Goal: Information Seeking & Learning: Learn about a topic

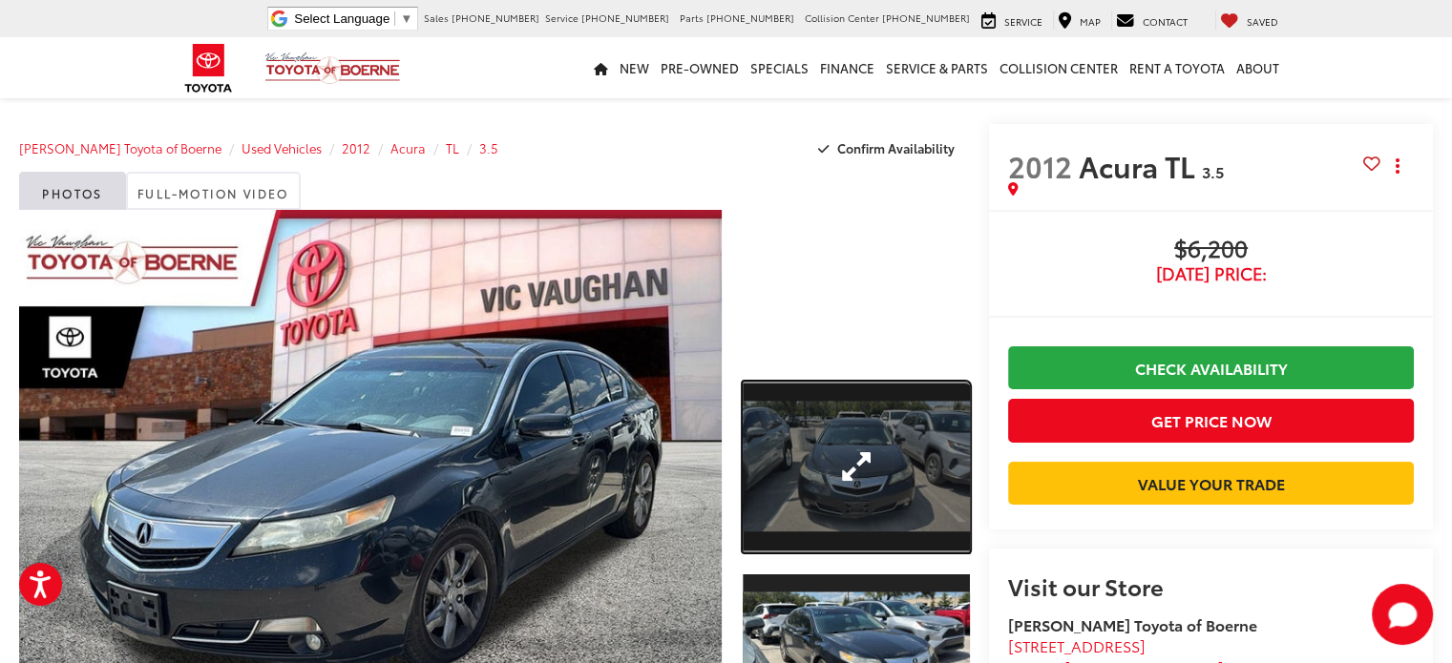
click at [920, 449] on link "Expand Photo 1" at bounding box center [856, 467] width 227 height 171
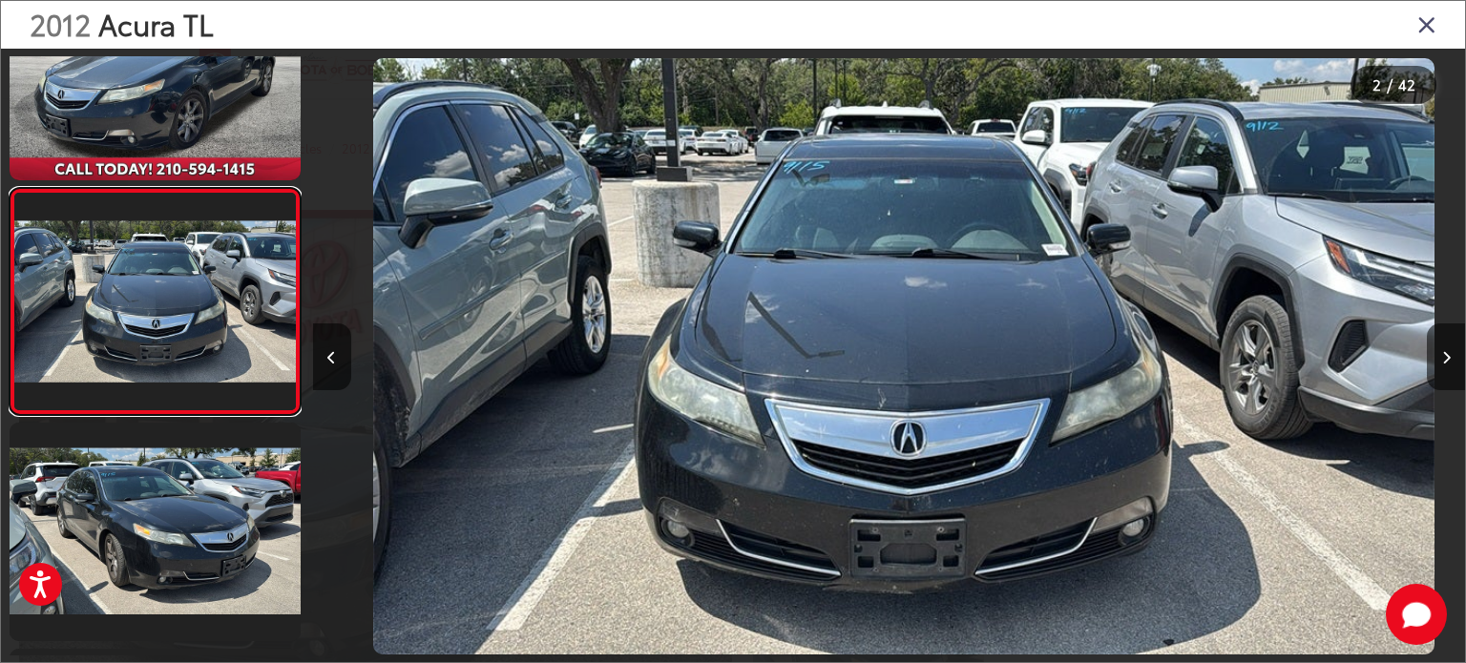
scroll to position [0, 1152]
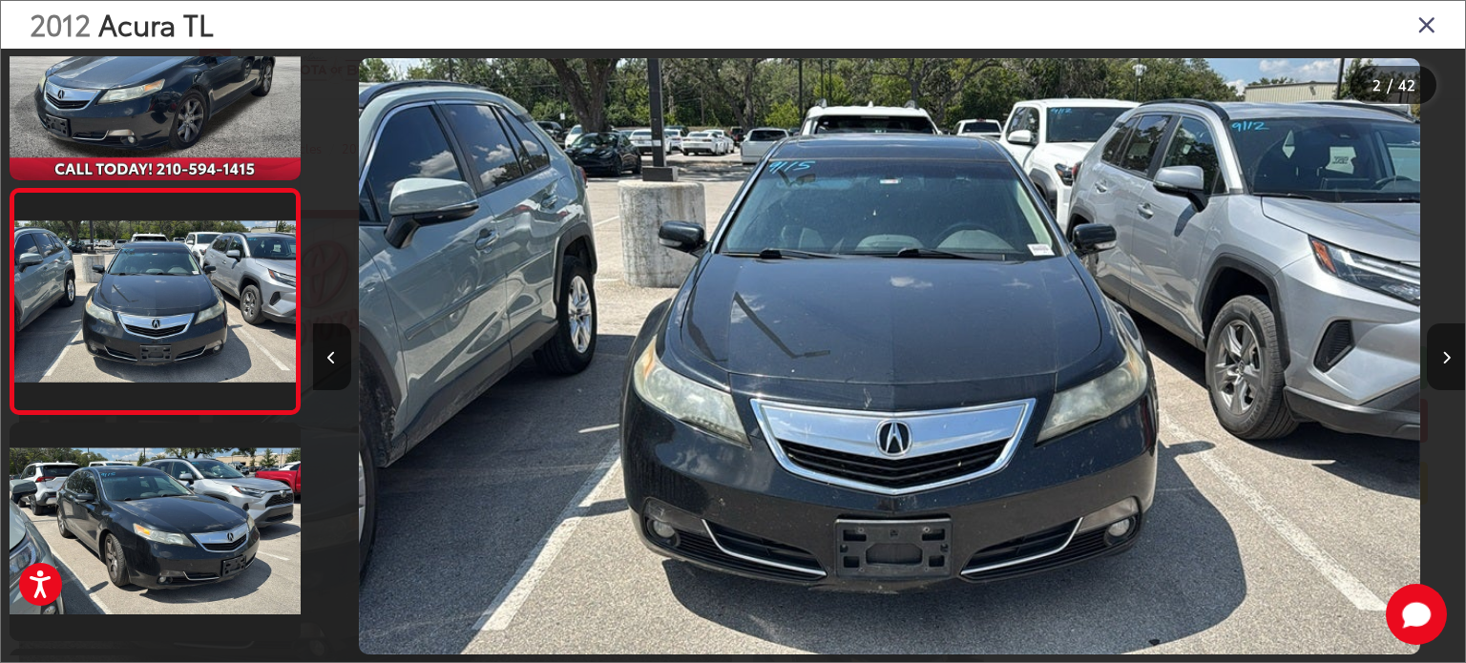
click at [1450, 362] on icon "Next image" at bounding box center [1446, 357] width 9 height 13
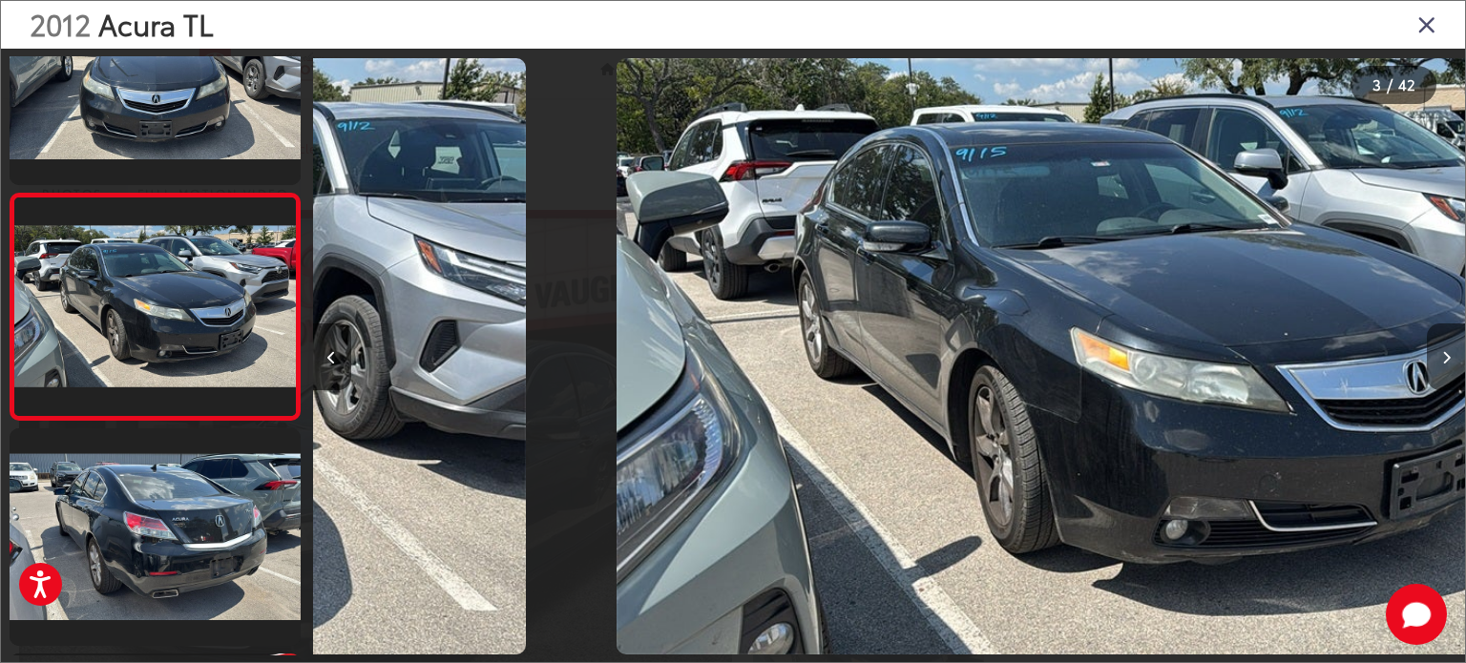
scroll to position [321, 0]
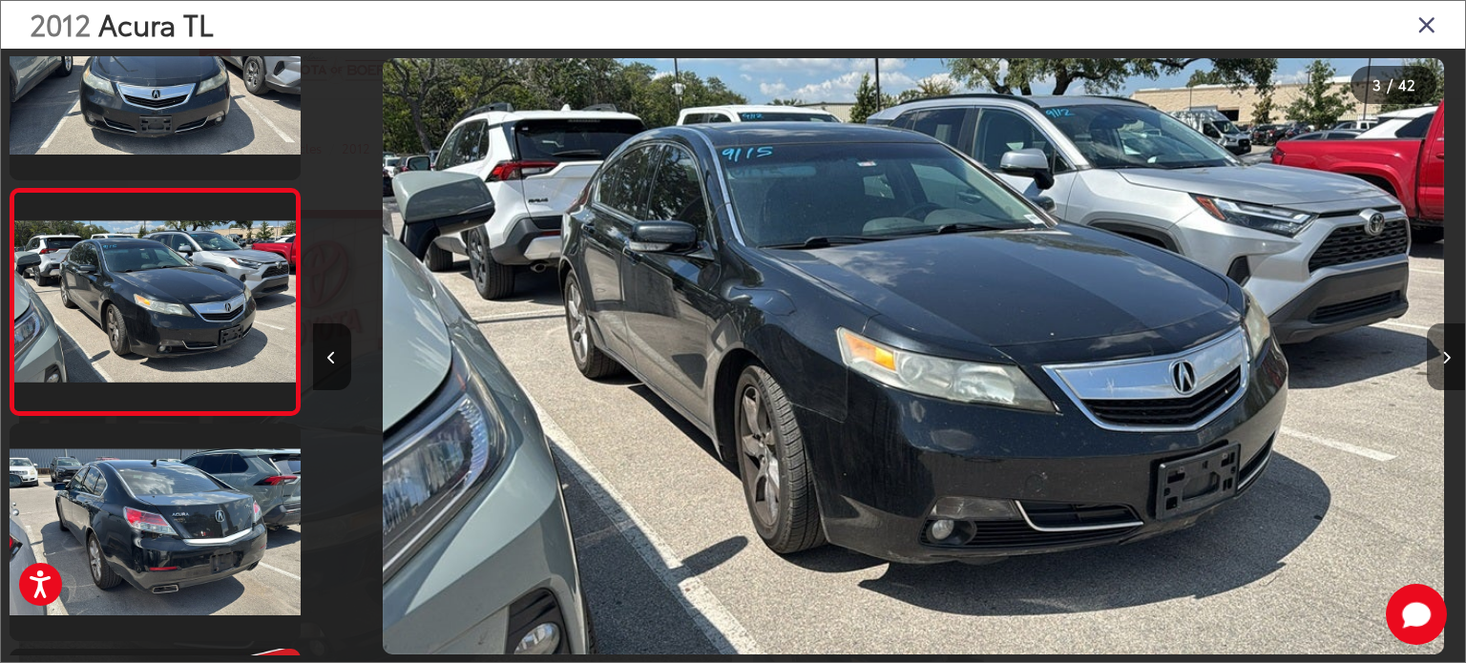
click at [1450, 362] on icon "Next image" at bounding box center [1446, 357] width 9 height 13
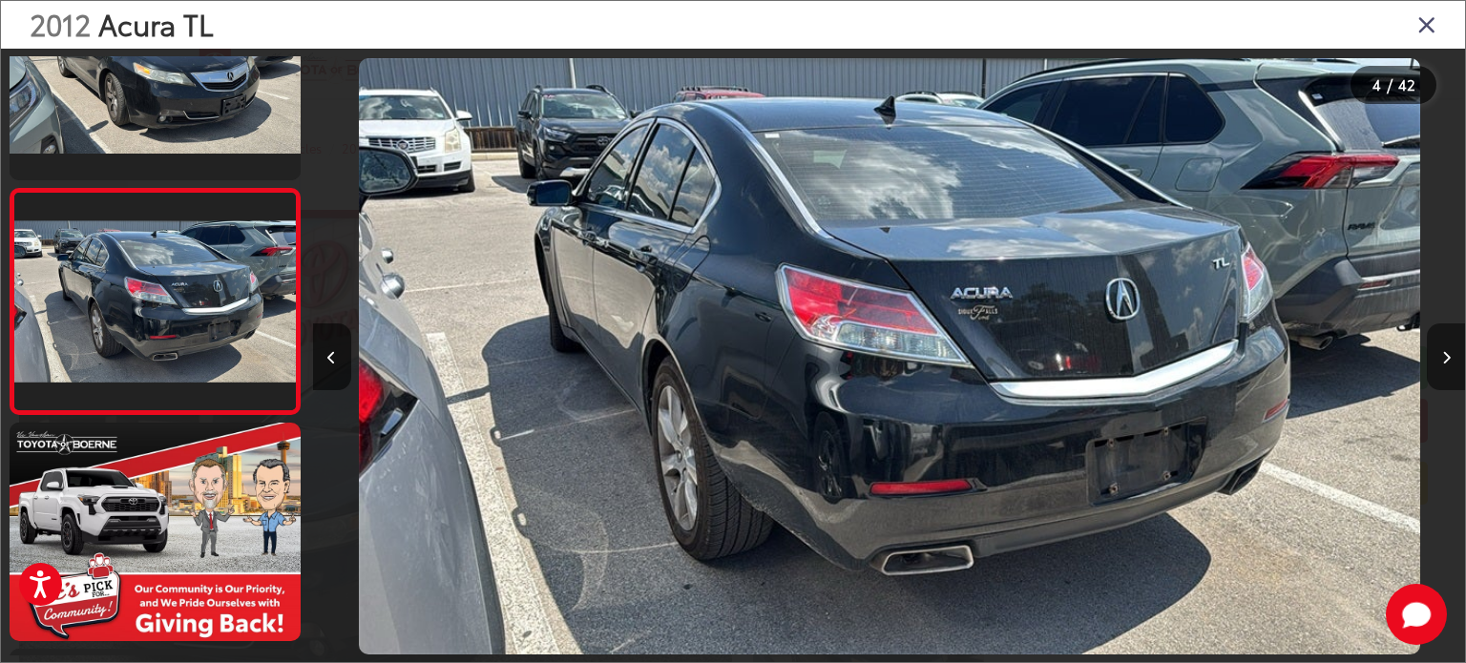
scroll to position [0, 3457]
click at [1450, 362] on icon "Next image" at bounding box center [1446, 357] width 9 height 13
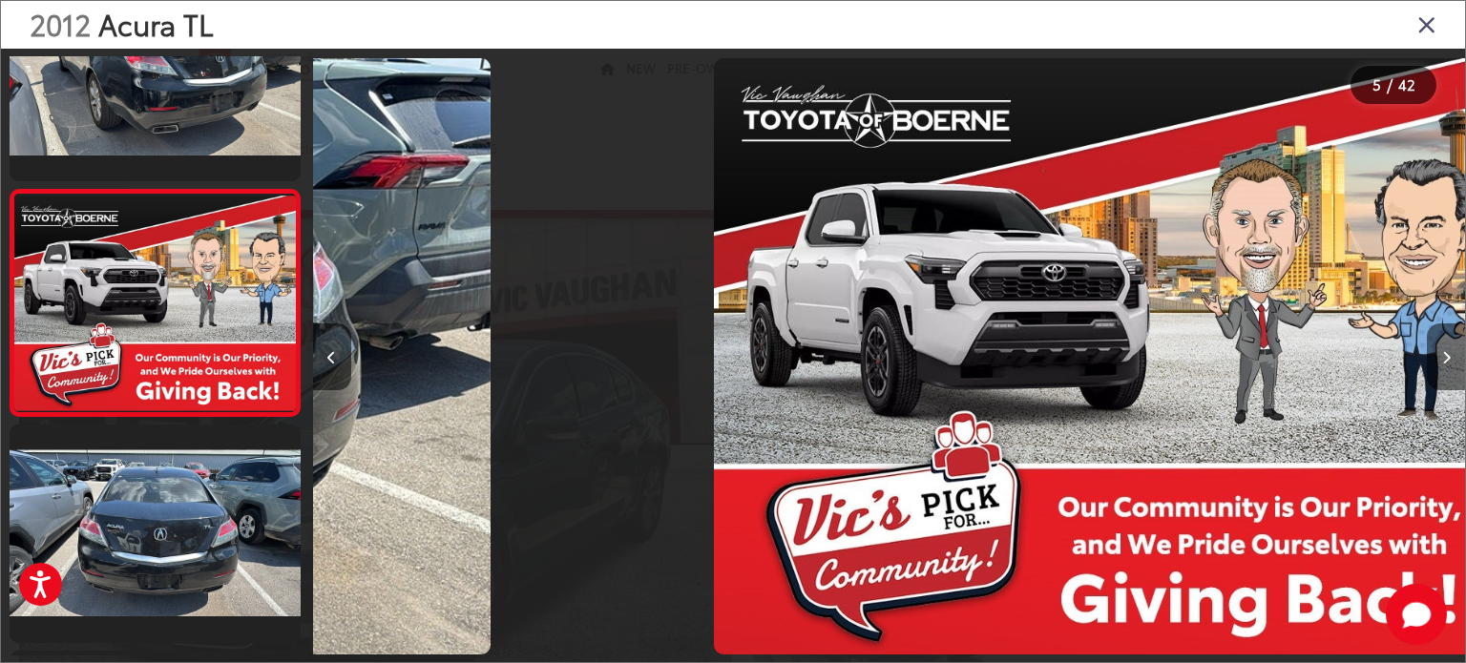
scroll to position [774, 0]
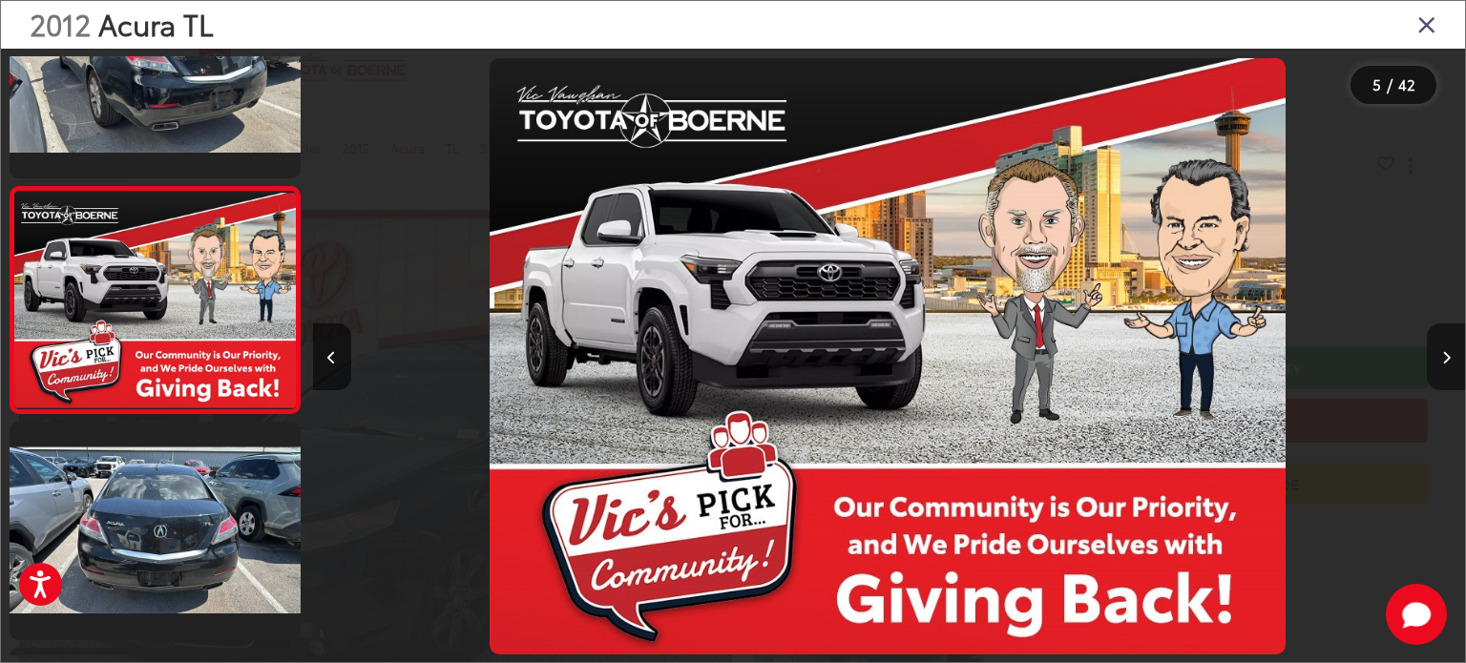
click at [1450, 362] on icon "Next image" at bounding box center [1446, 357] width 9 height 13
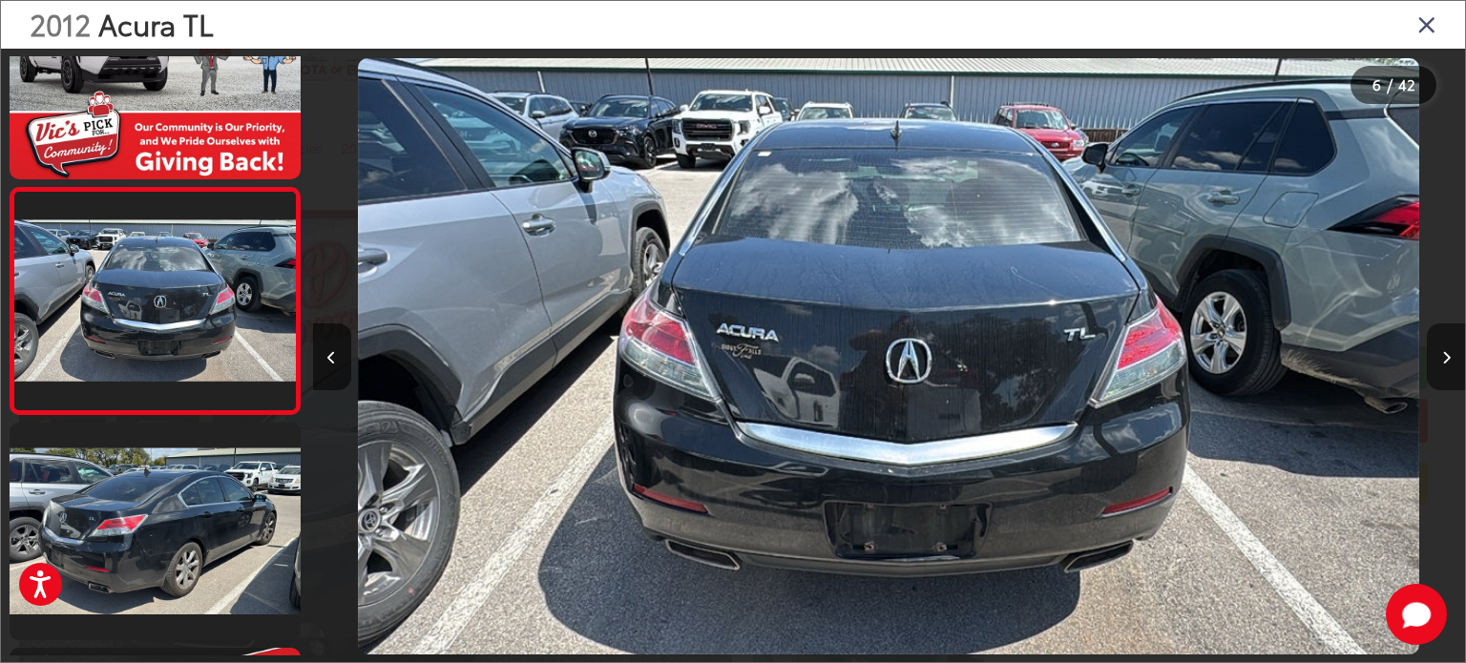
scroll to position [0, 5763]
click at [1450, 362] on icon "Next image" at bounding box center [1446, 357] width 9 height 13
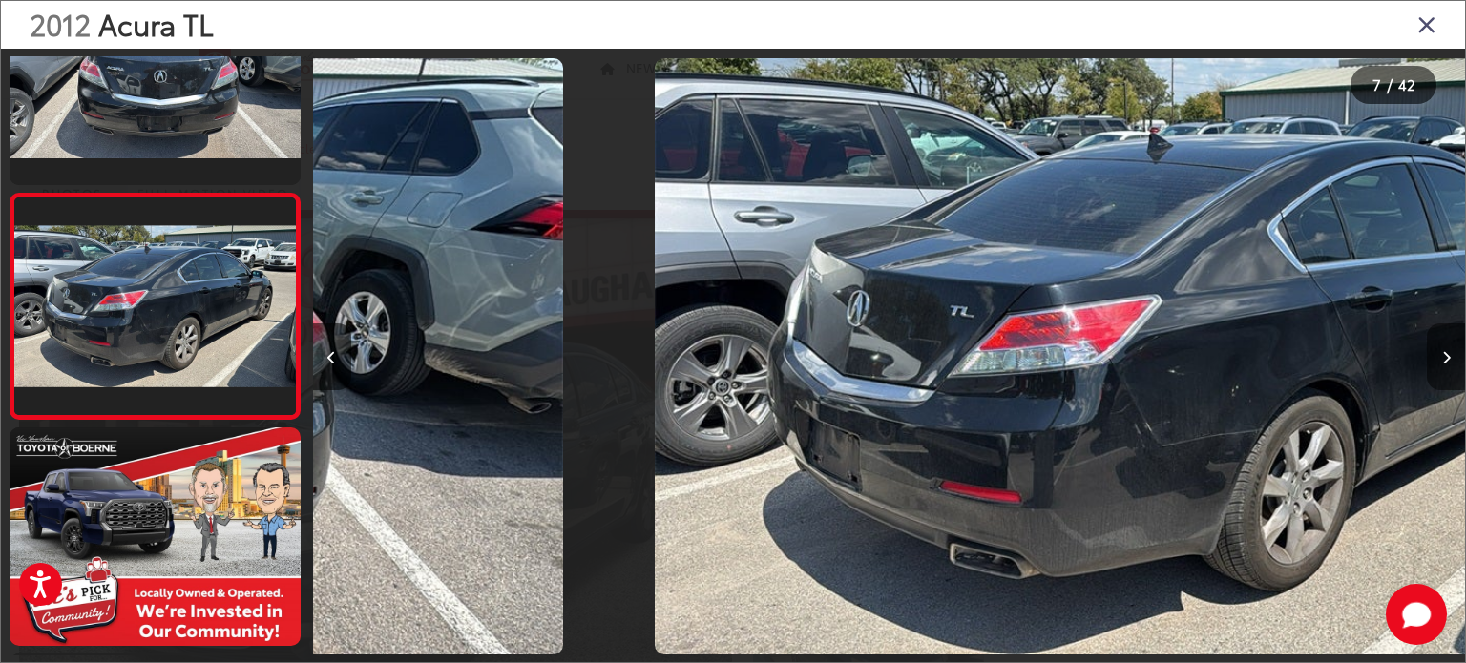
scroll to position [1226, 0]
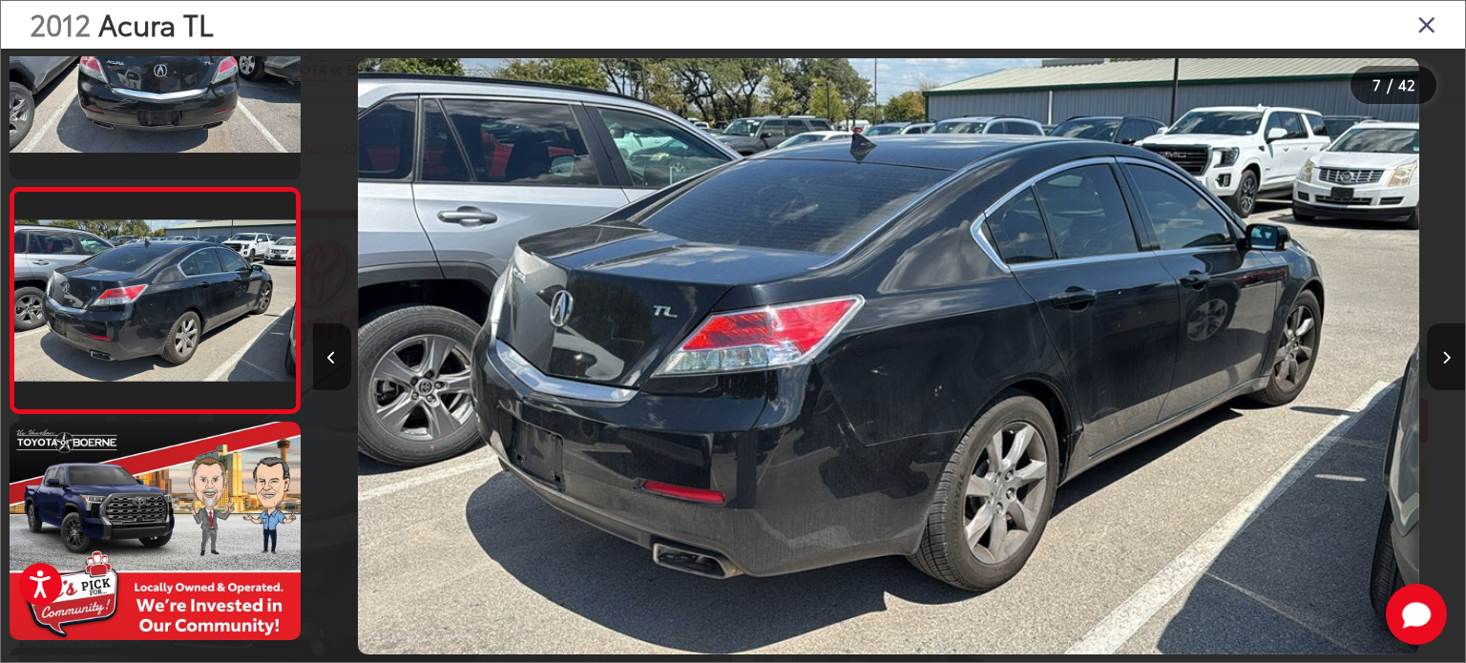
click at [1450, 362] on icon "Next image" at bounding box center [1446, 357] width 9 height 13
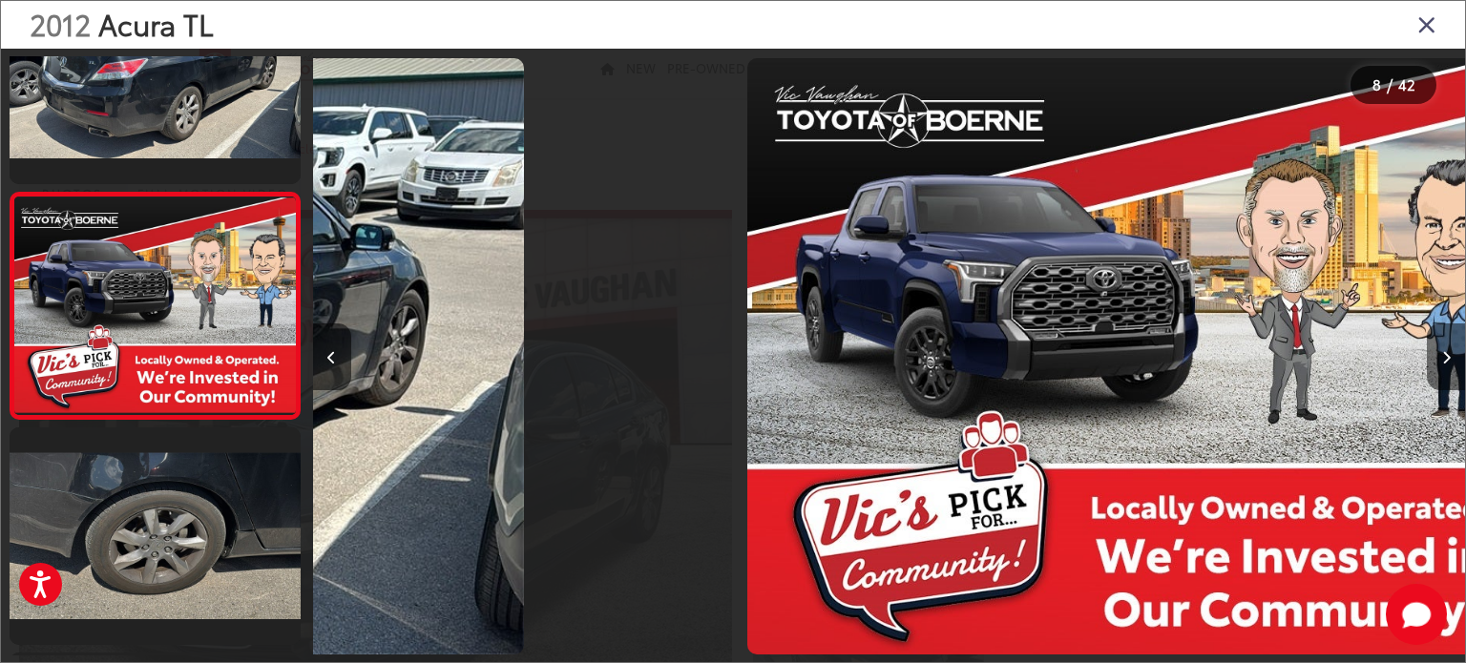
scroll to position [1451, 0]
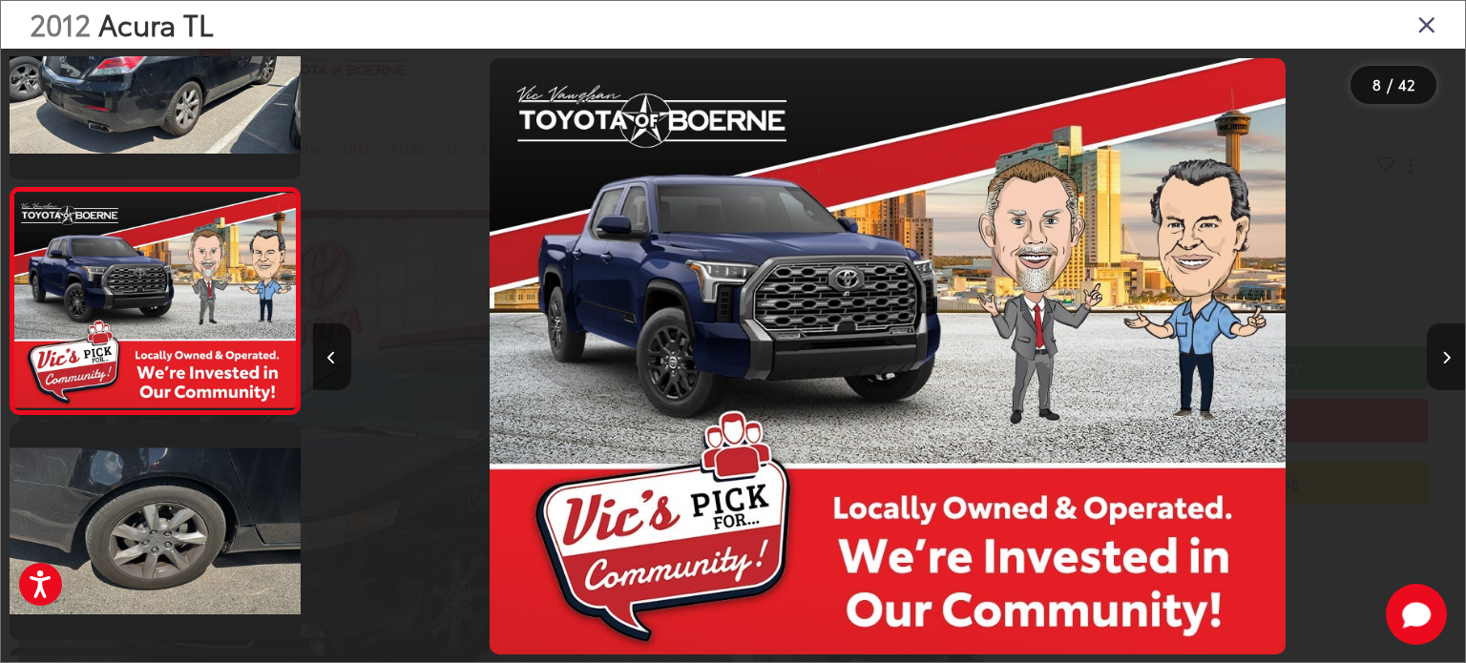
click at [1450, 362] on icon "Next image" at bounding box center [1446, 357] width 9 height 13
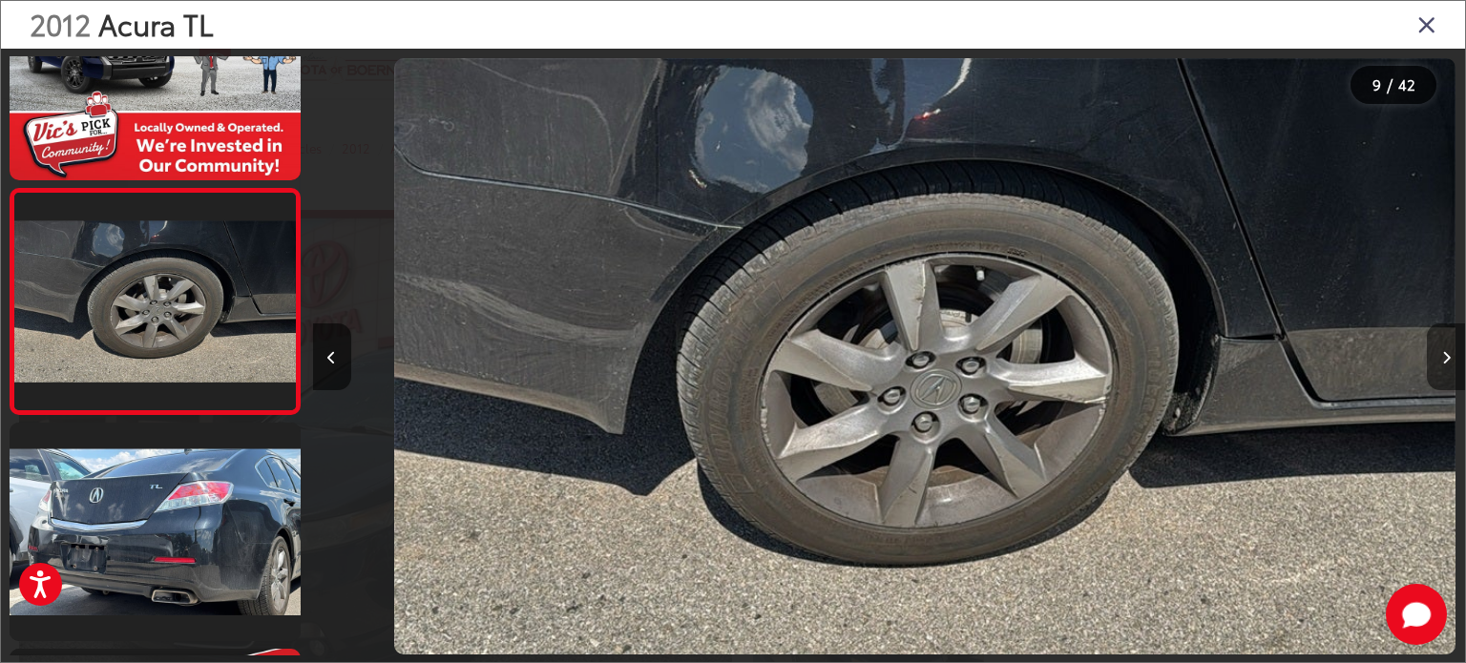
scroll to position [0, 9221]
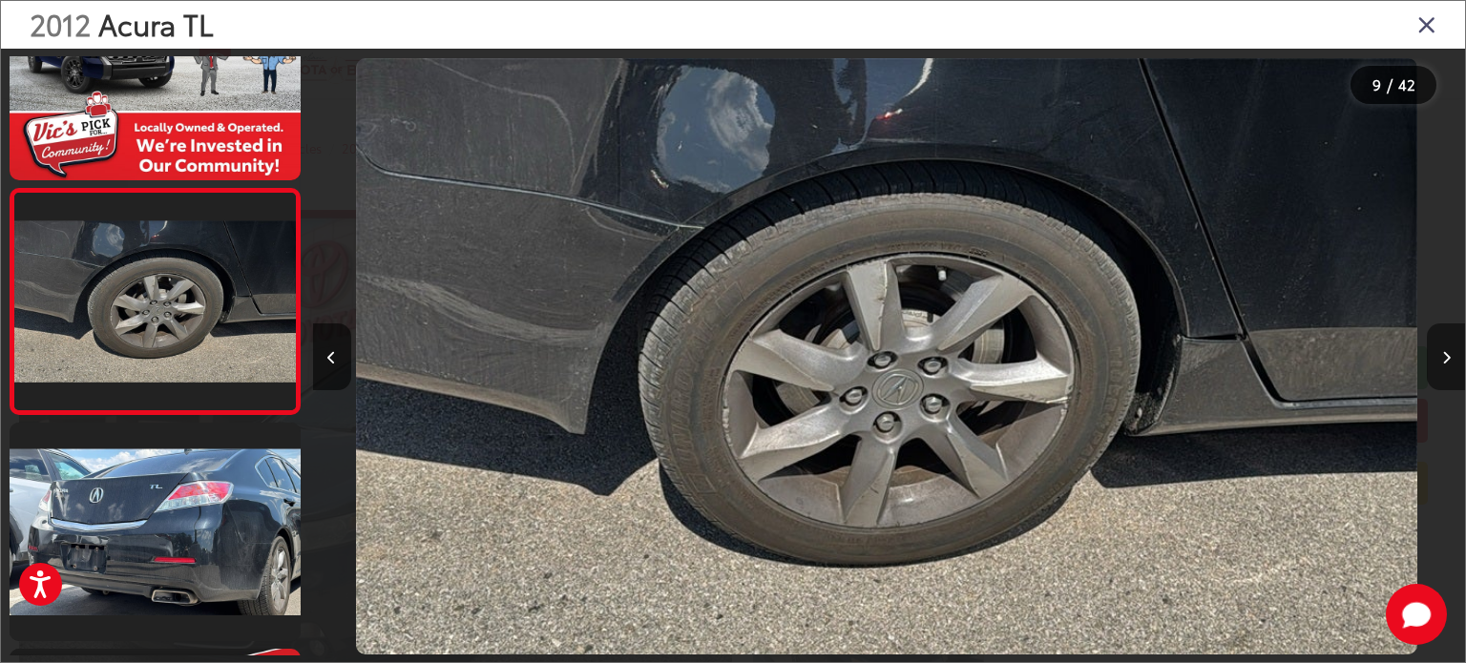
click at [1450, 362] on icon "Next image" at bounding box center [1446, 357] width 9 height 13
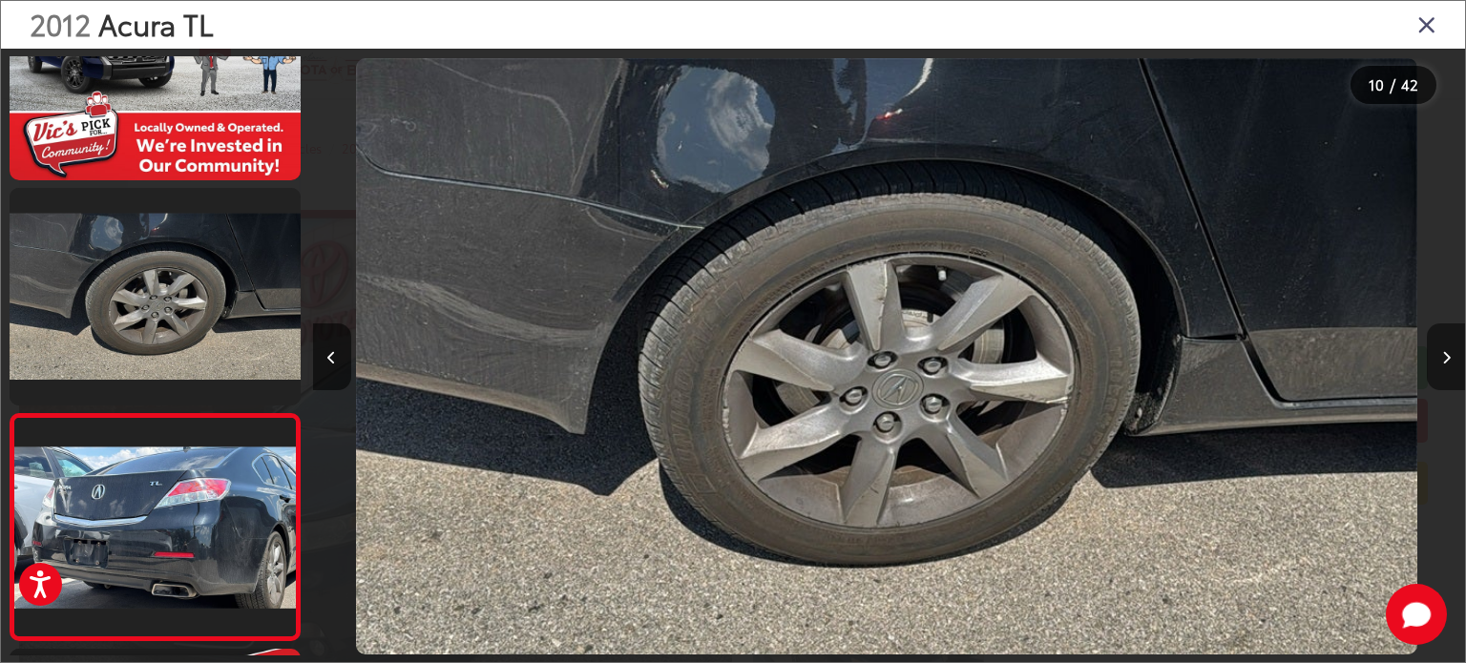
scroll to position [0, 0]
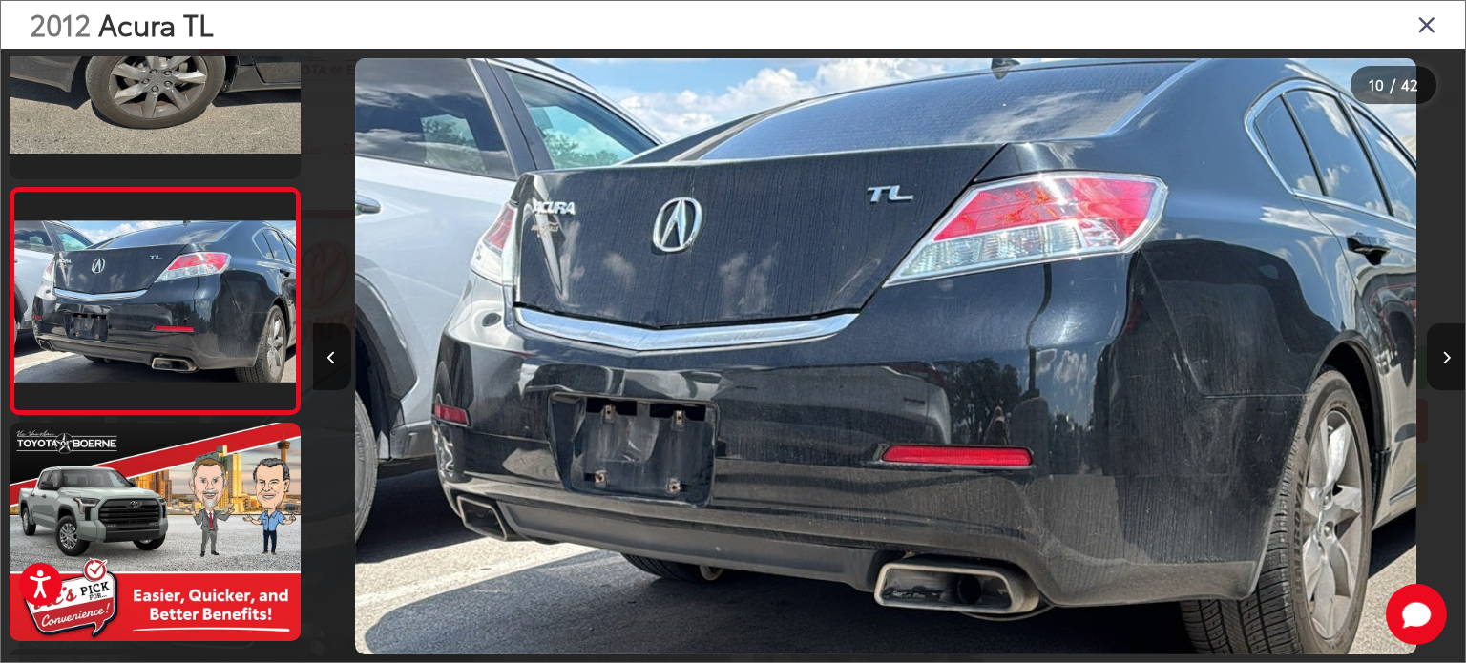
click at [1450, 362] on icon "Next image" at bounding box center [1446, 357] width 9 height 13
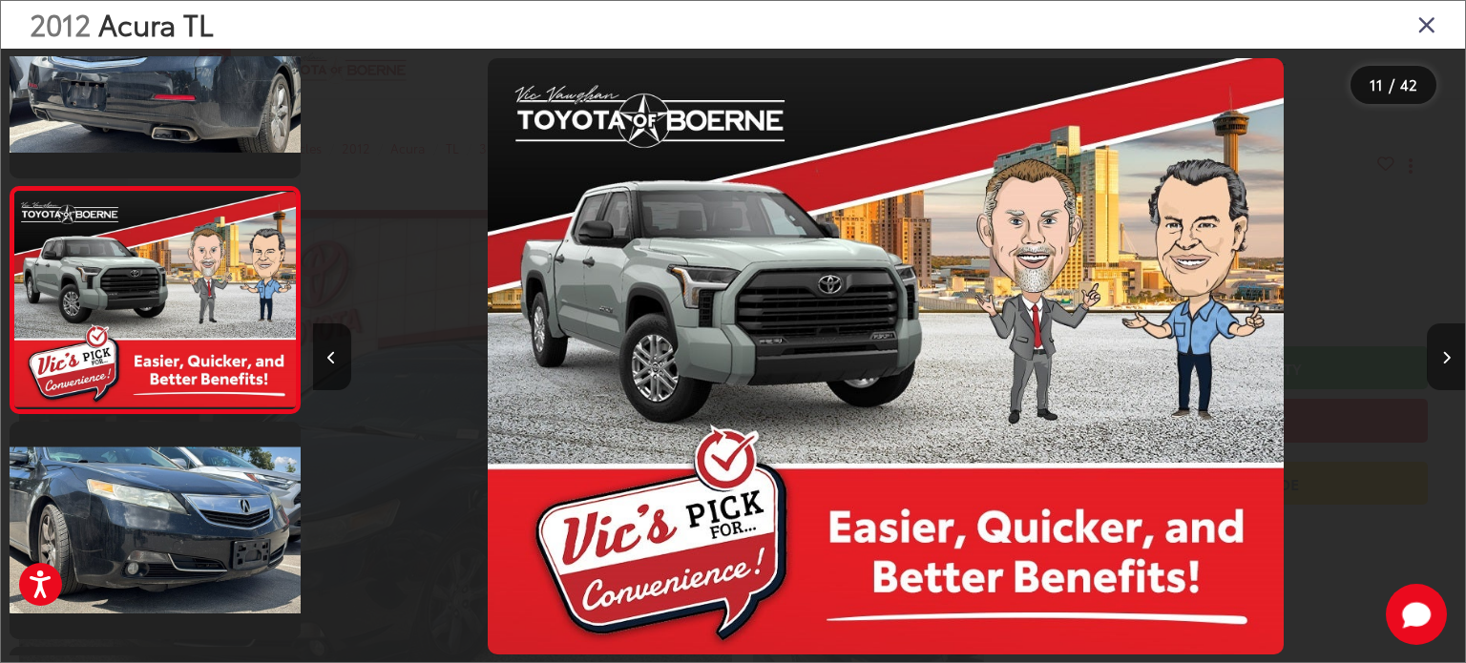
click at [1451, 361] on button "Next image" at bounding box center [1446, 357] width 38 height 67
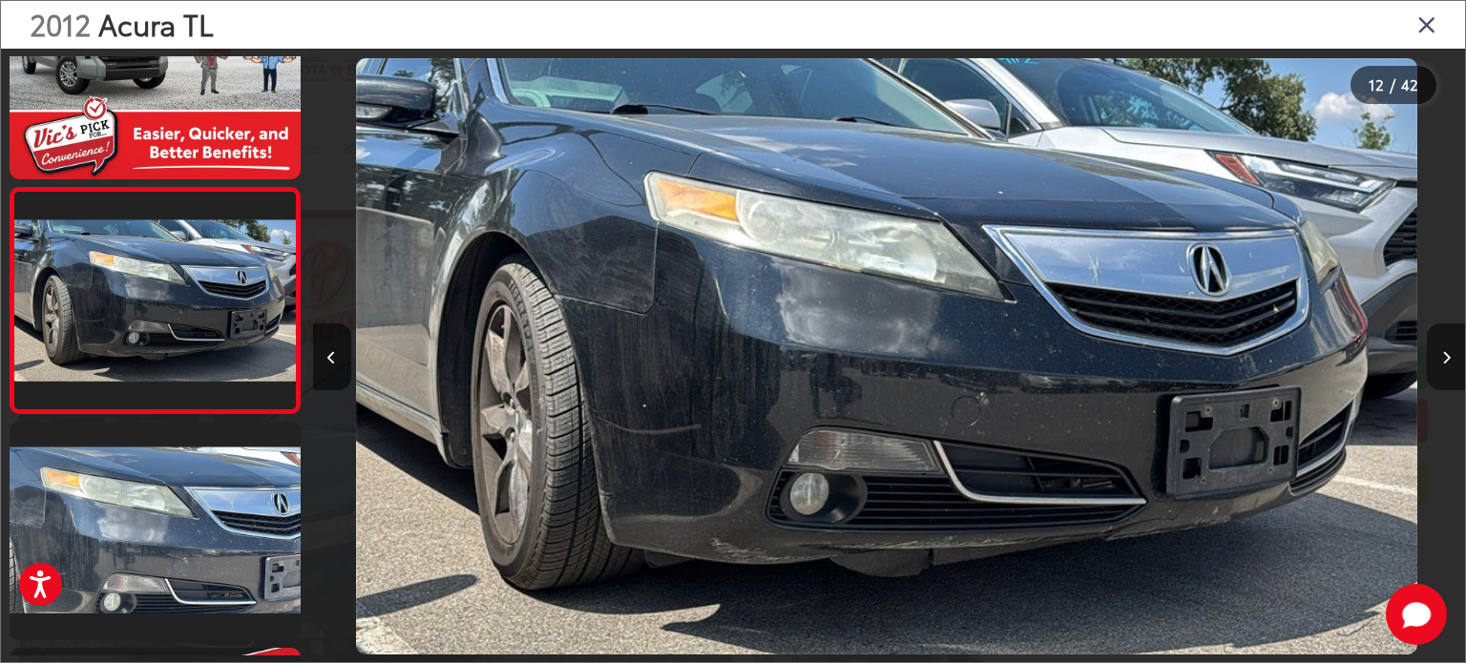
click at [1451, 361] on button "Next image" at bounding box center [1446, 357] width 38 height 67
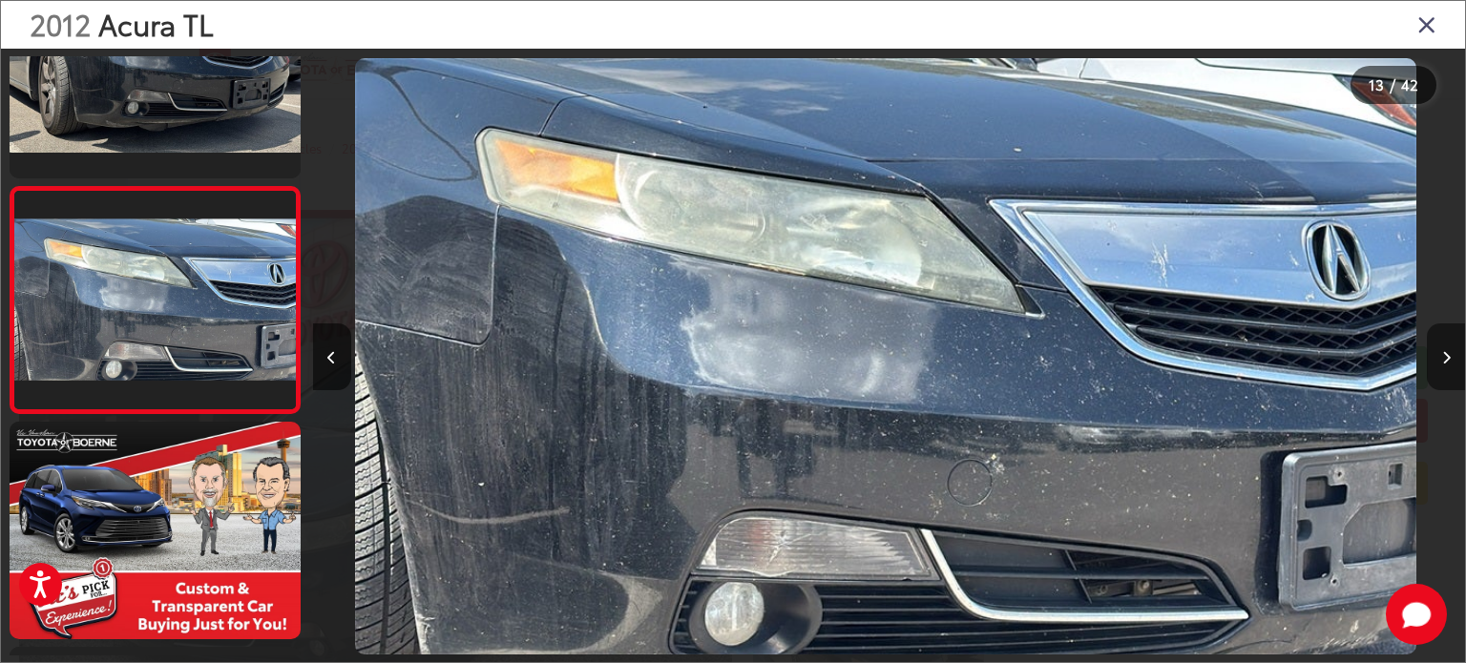
click at [1451, 361] on button "Next image" at bounding box center [1446, 357] width 38 height 67
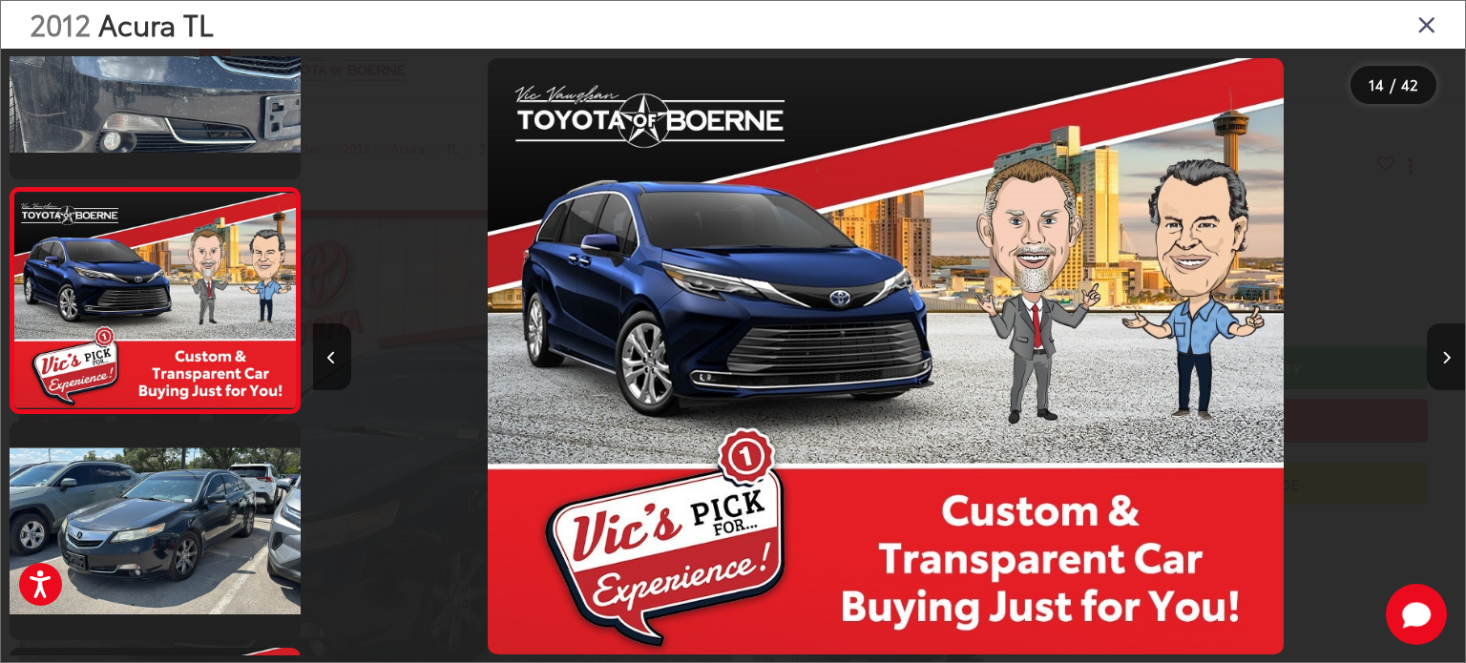
click at [1451, 361] on button "Next image" at bounding box center [1446, 357] width 38 height 67
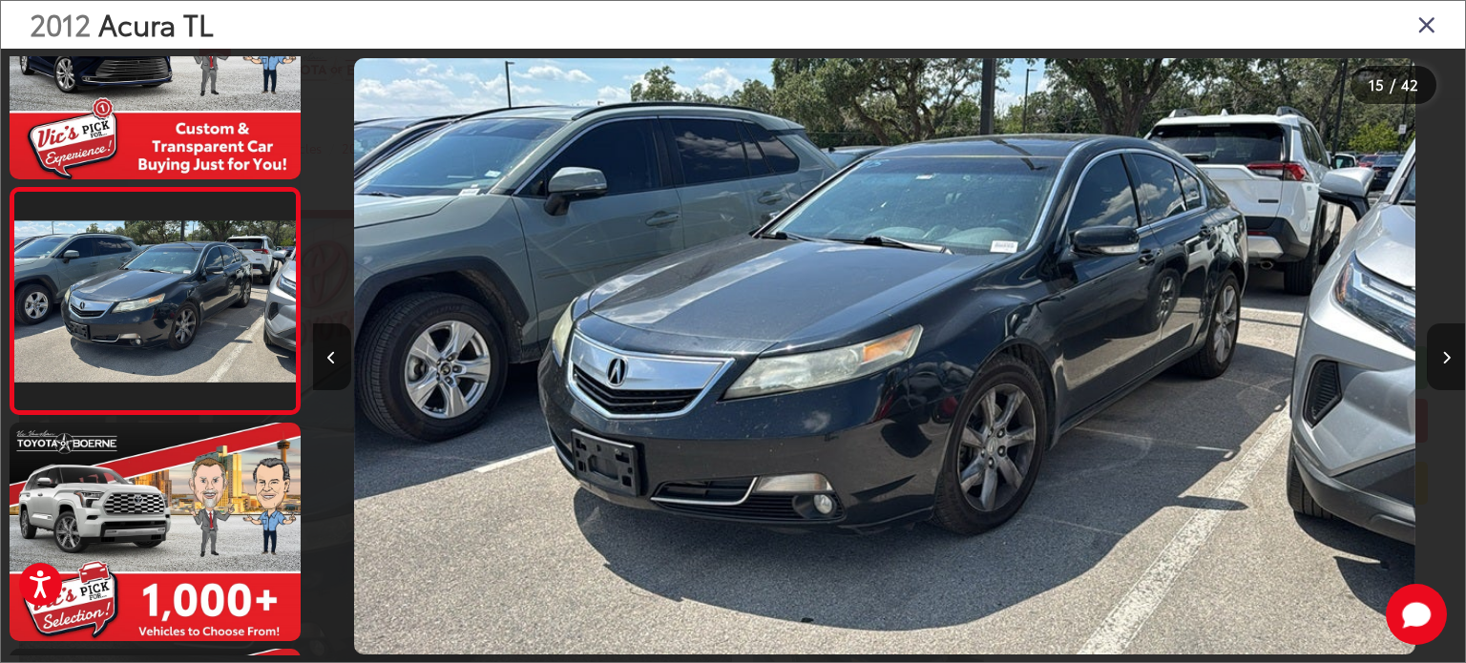
click at [1451, 361] on button "Next image" at bounding box center [1446, 357] width 38 height 67
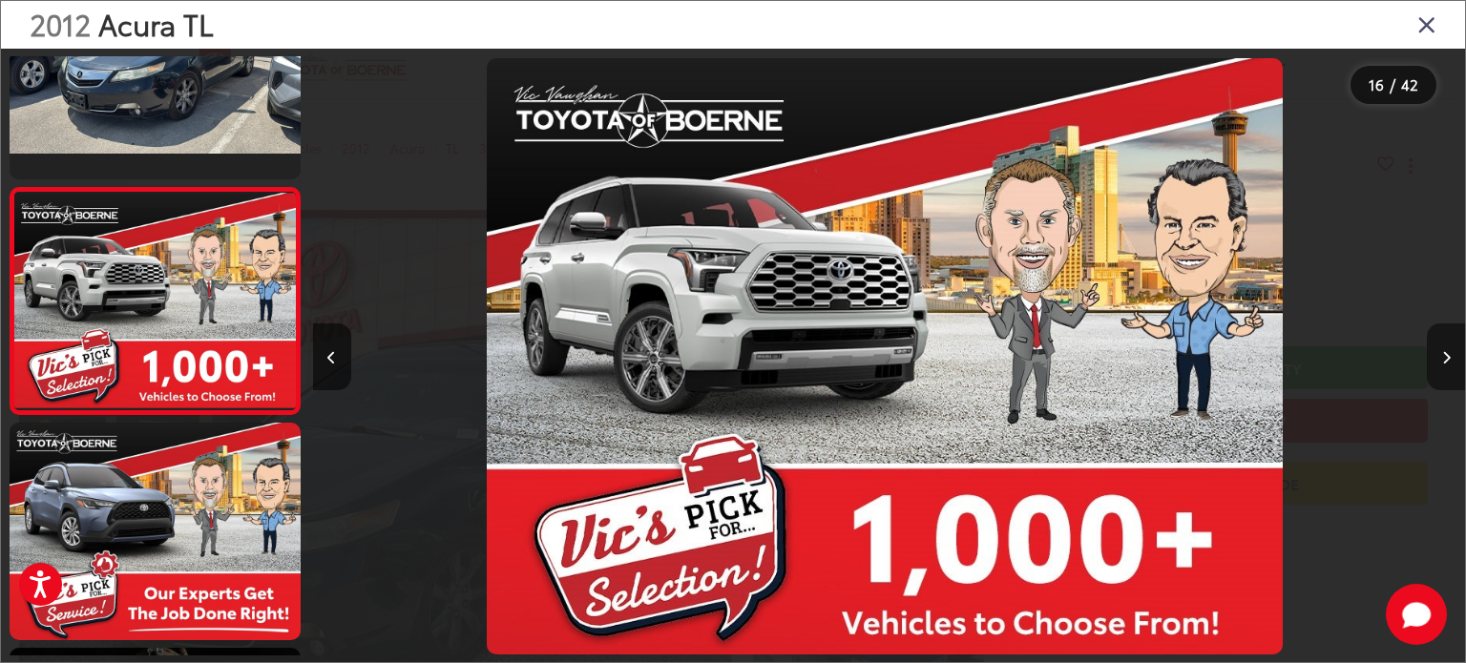
click at [1451, 361] on button "Next image" at bounding box center [1446, 357] width 38 height 67
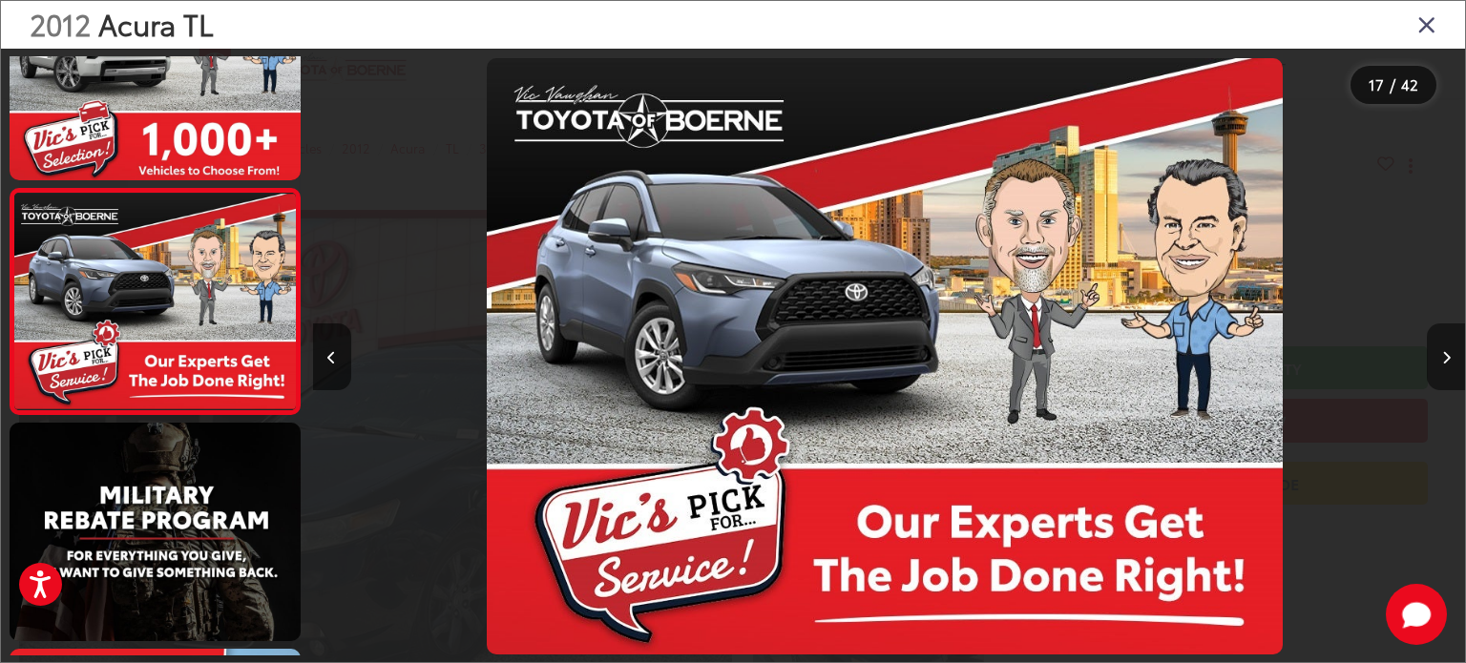
click at [1451, 361] on button "Next image" at bounding box center [1446, 357] width 38 height 67
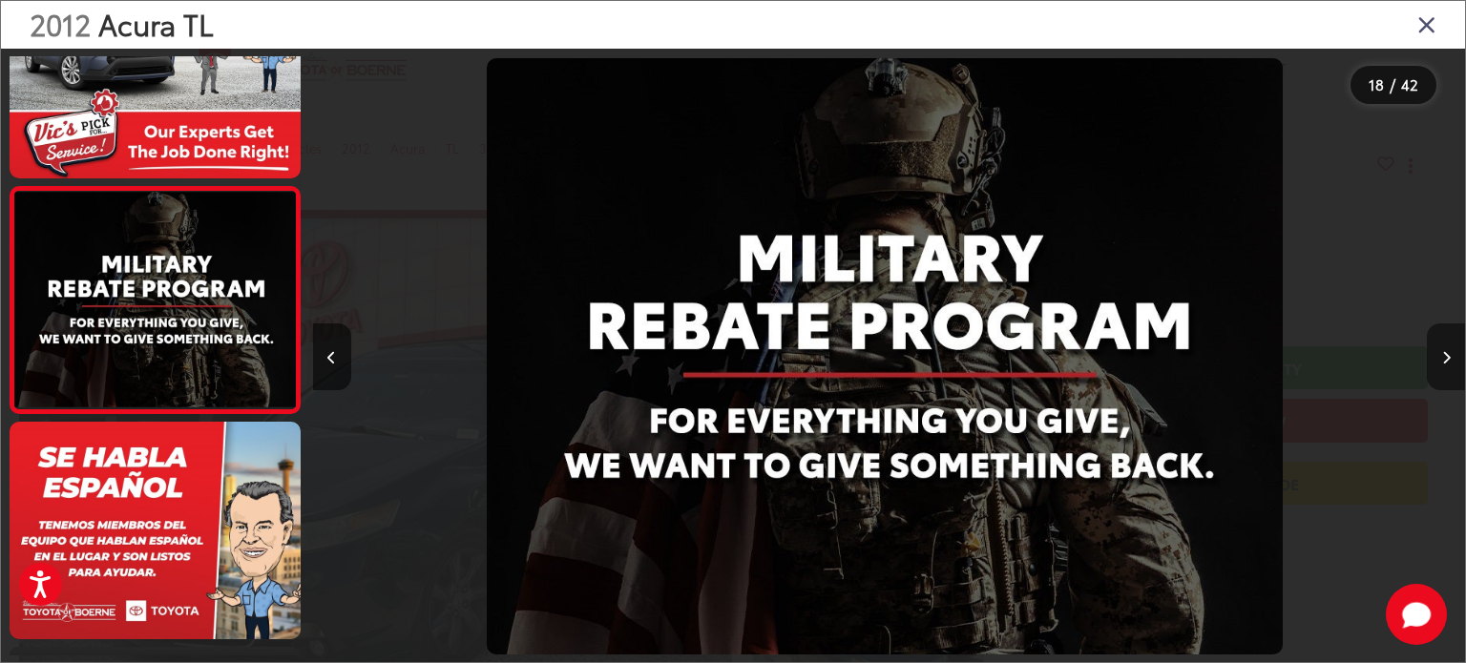
click at [1451, 360] on button "Next image" at bounding box center [1446, 357] width 38 height 67
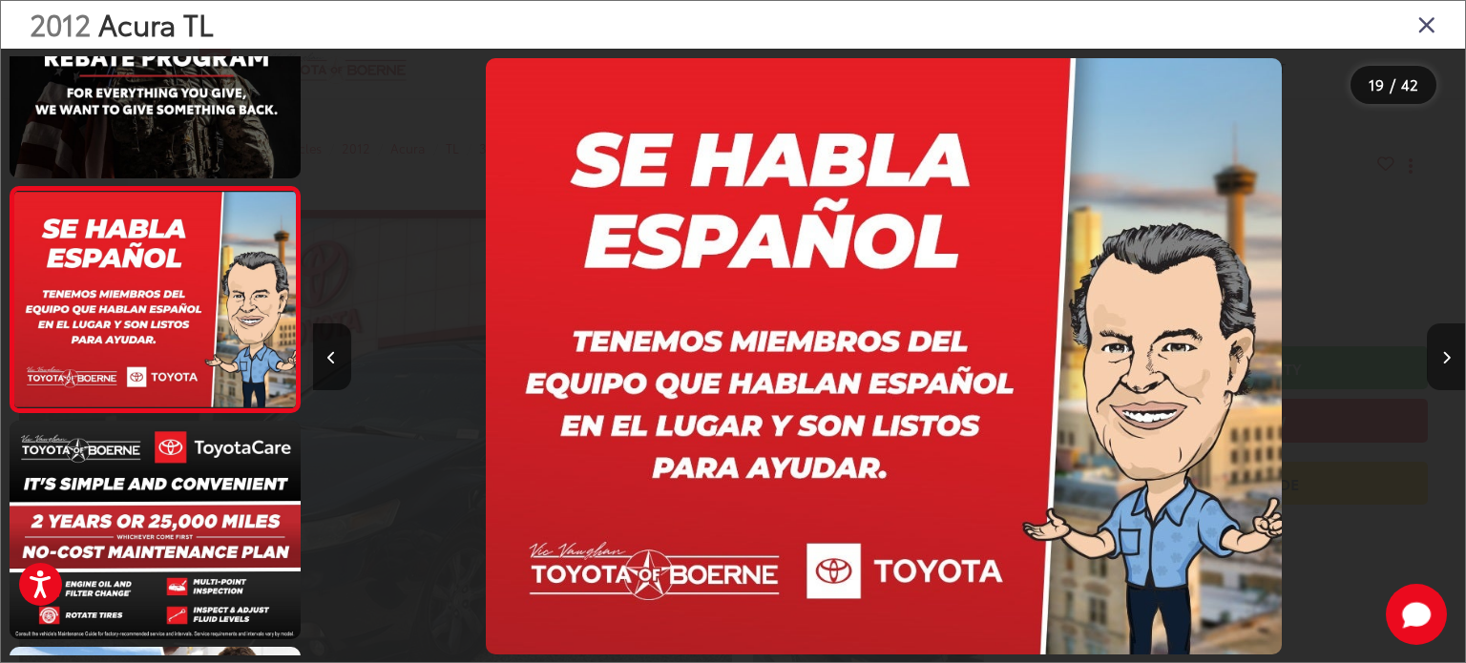
click at [1451, 360] on button "Next image" at bounding box center [1446, 357] width 38 height 67
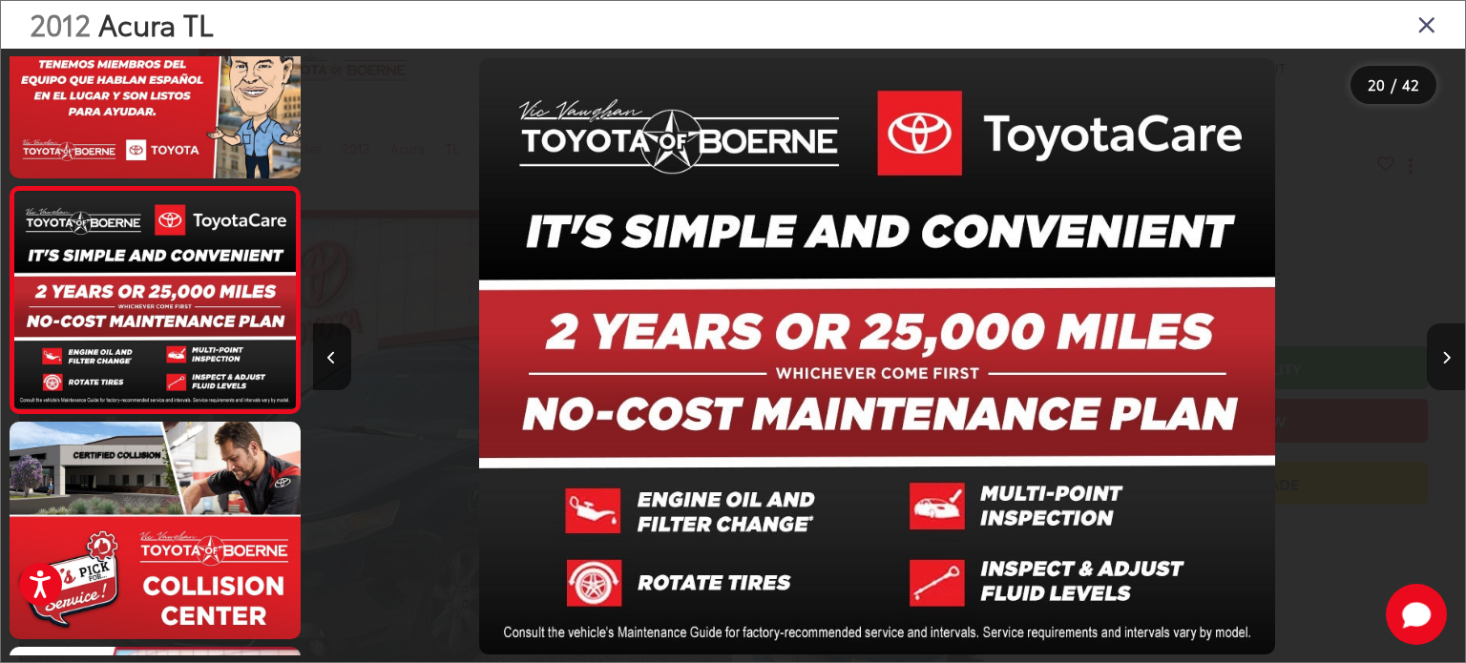
click at [1451, 360] on button "Next image" at bounding box center [1446, 357] width 38 height 67
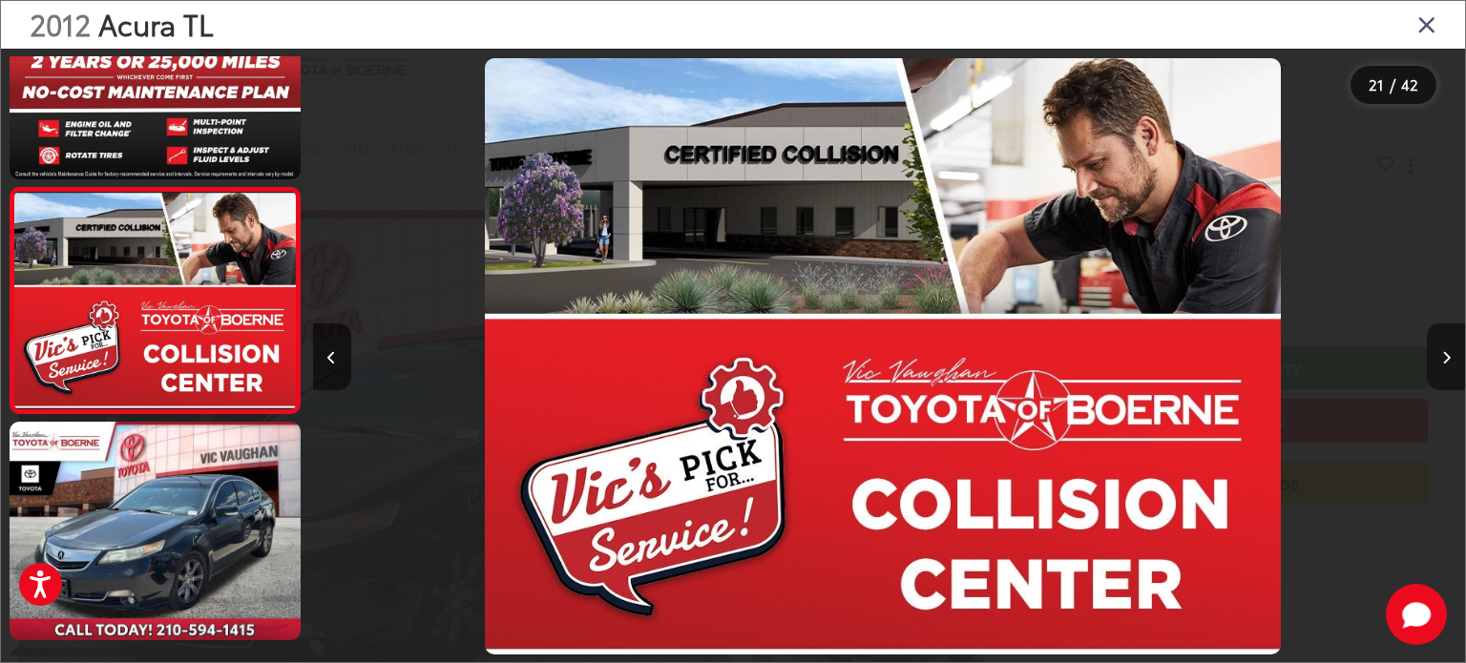
click at [1451, 360] on button "Next image" at bounding box center [1446, 357] width 38 height 67
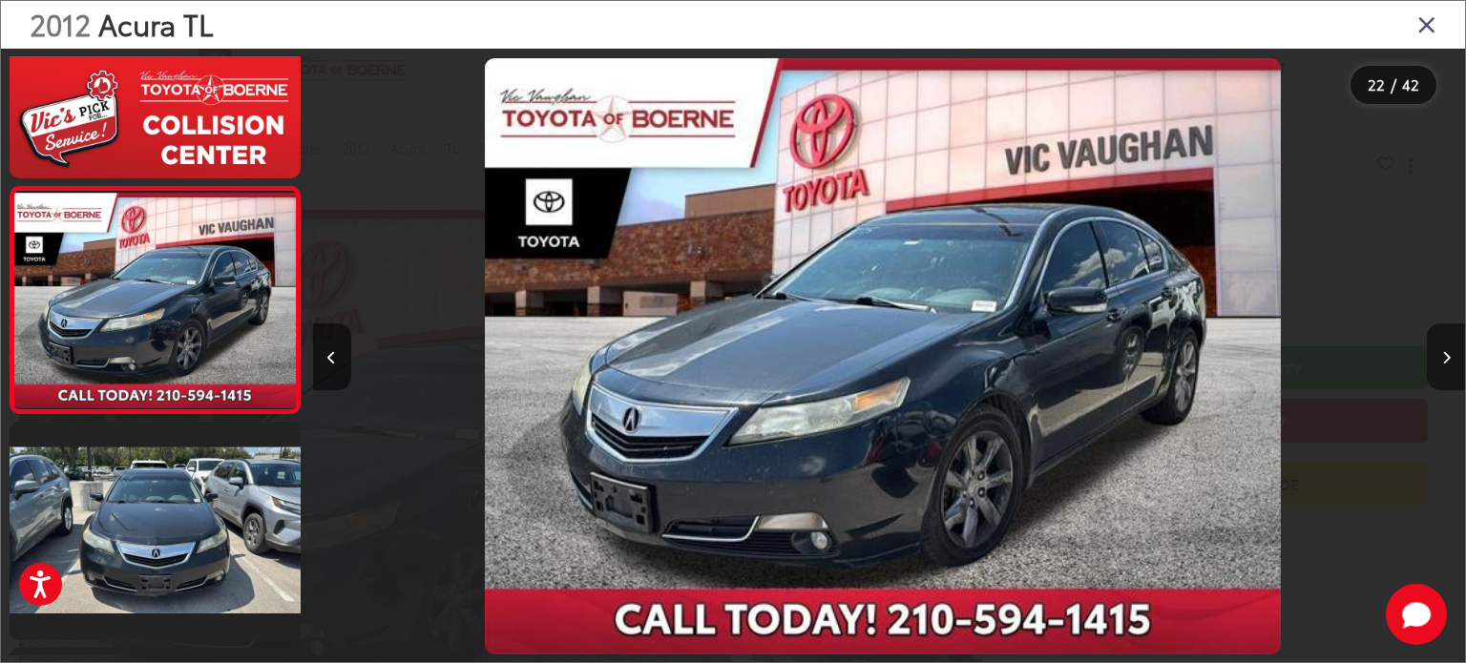
click at [1451, 360] on button "Next image" at bounding box center [1446, 357] width 38 height 67
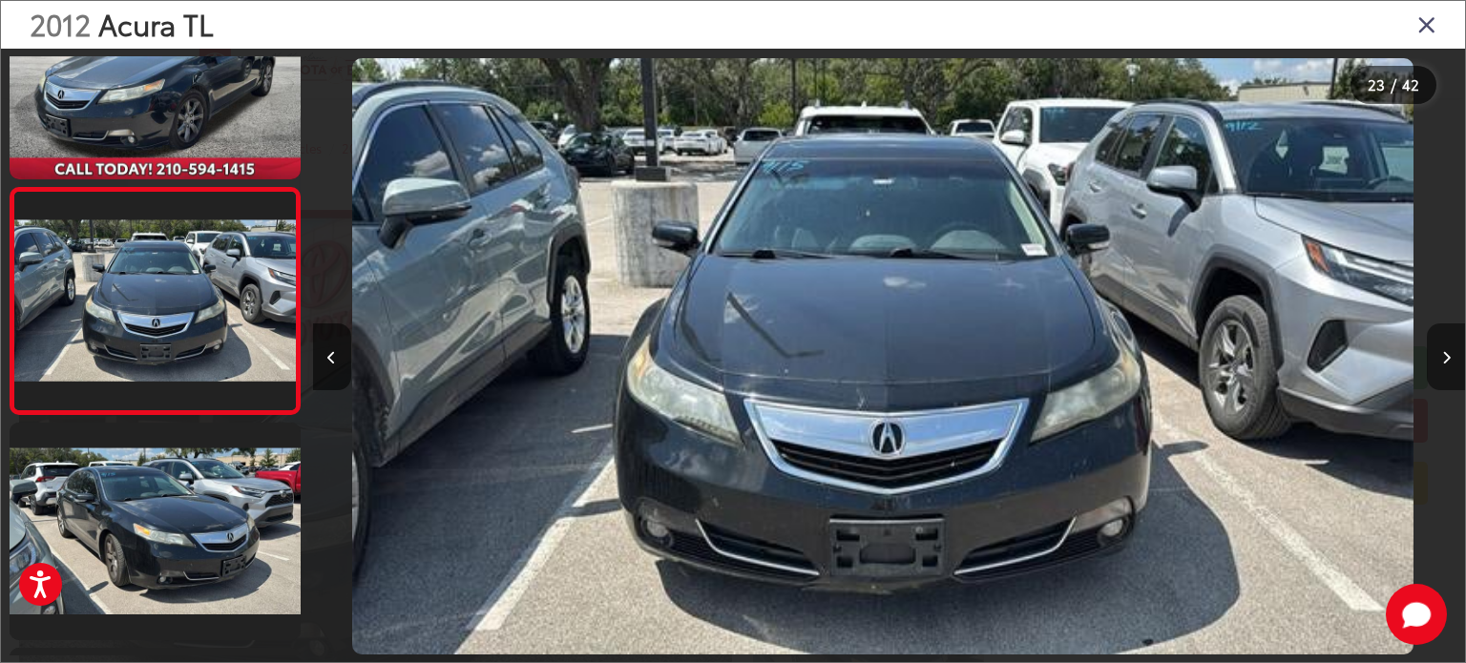
click at [1451, 360] on button "Next image" at bounding box center [1446, 357] width 38 height 67
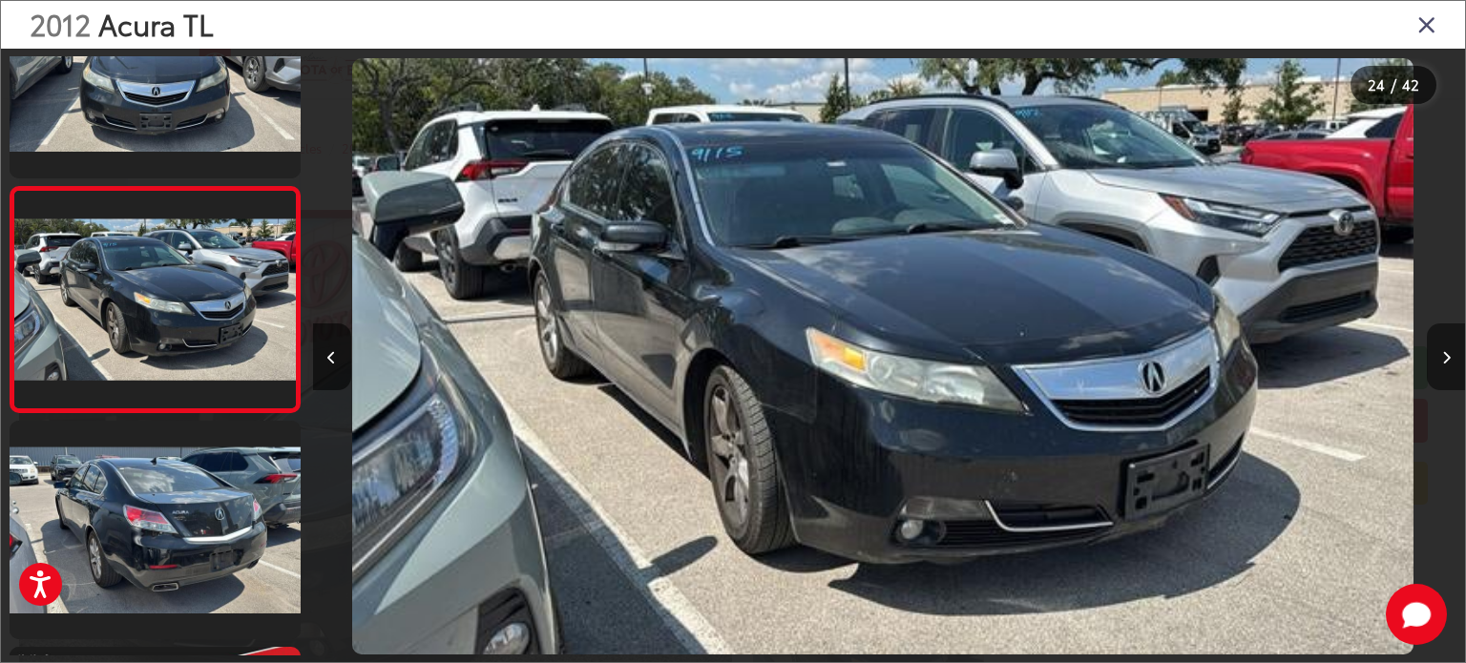
click at [1451, 360] on button "Next image" at bounding box center [1446, 357] width 38 height 67
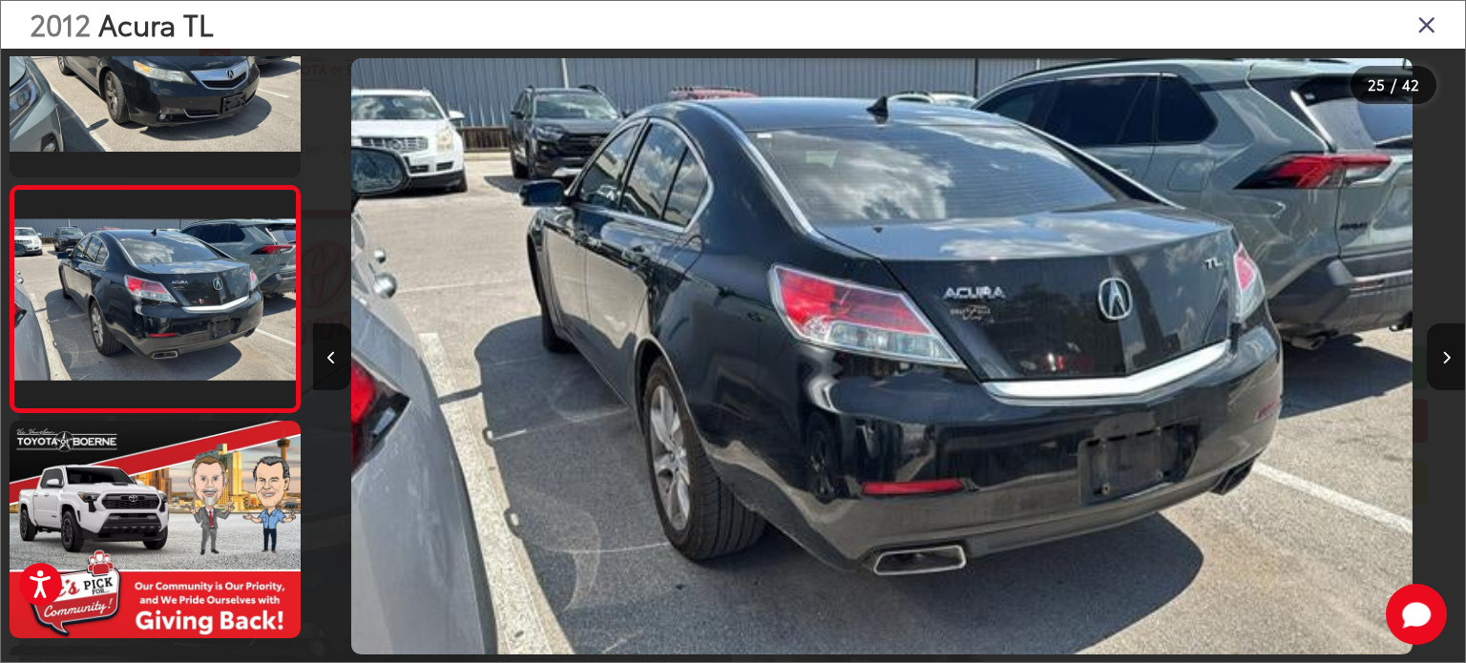
click at [1422, 25] on icon "Close gallery" at bounding box center [1426, 23] width 19 height 25
